Goal: Task Accomplishment & Management: Manage account settings

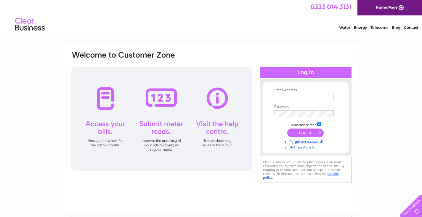
click at [275, 97] on input "text" at bounding box center [303, 97] width 61 height 7
type input "[PERSON_NAME][EMAIL_ADDRESS][PERSON_NAME][DOMAIN_NAME]"
click at [309, 132] on input "submit" at bounding box center [305, 132] width 36 height 8
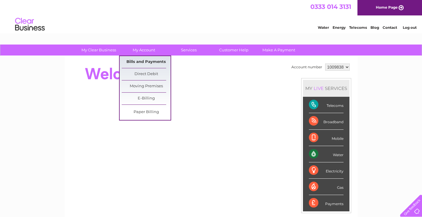
click at [143, 60] on link "Bills and Payments" at bounding box center [146, 62] width 49 height 12
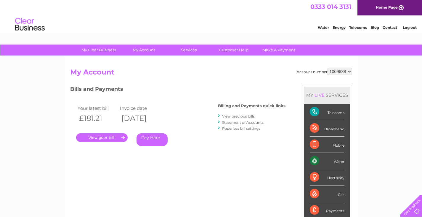
click at [99, 136] on link "." at bounding box center [102, 137] width 52 height 9
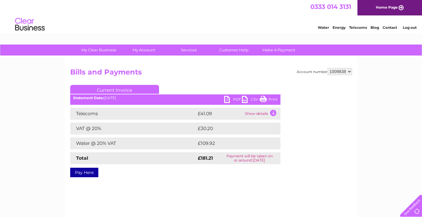
click at [229, 98] on link "PDF" at bounding box center [233, 100] width 18 height 9
